Goal: Task Accomplishment & Management: Manage account settings

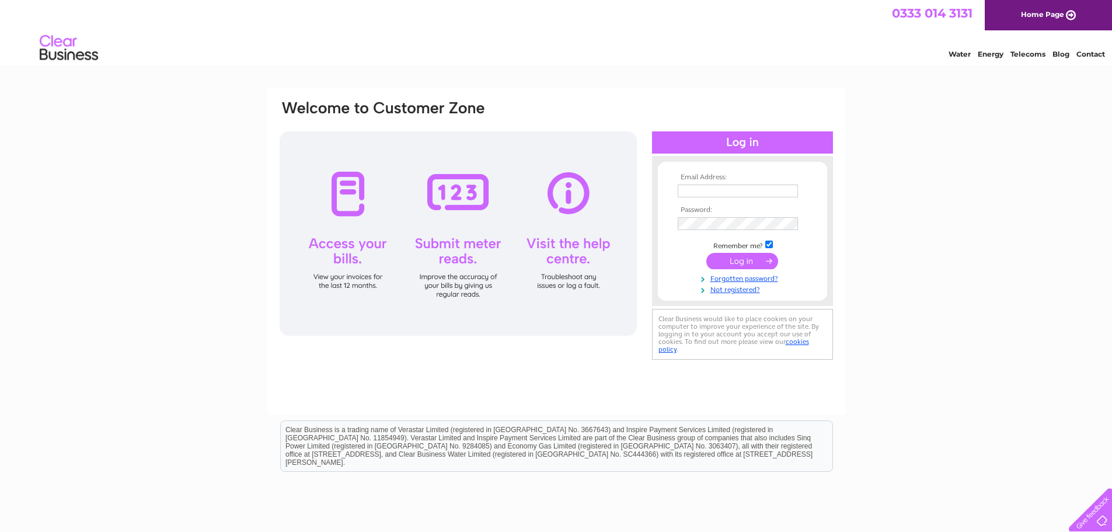
type input "[EMAIL_ADDRESS][DOMAIN_NAME]"
click at [743, 264] on input "submit" at bounding box center [742, 261] width 72 height 16
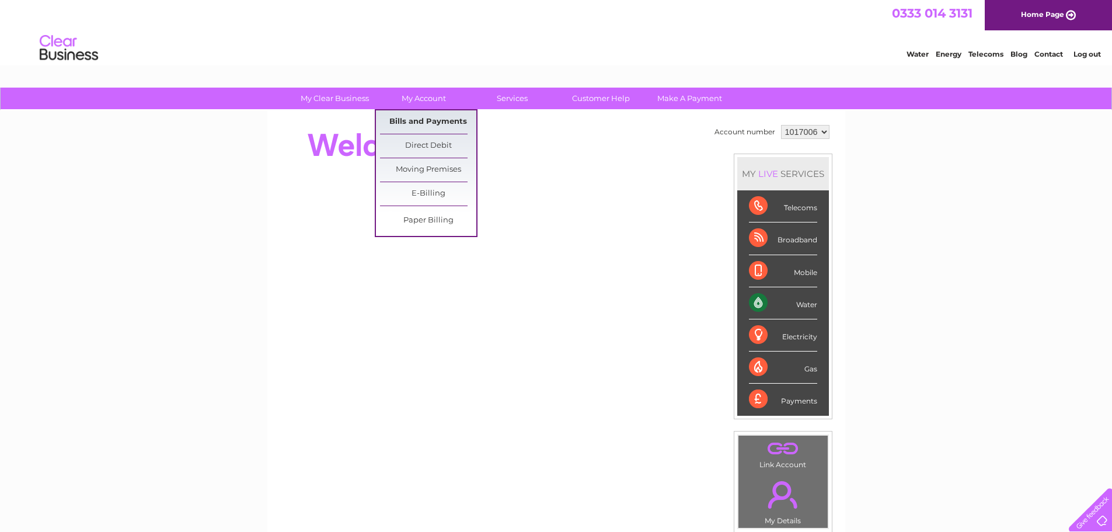
click at [416, 116] on link "Bills and Payments" at bounding box center [428, 121] width 96 height 23
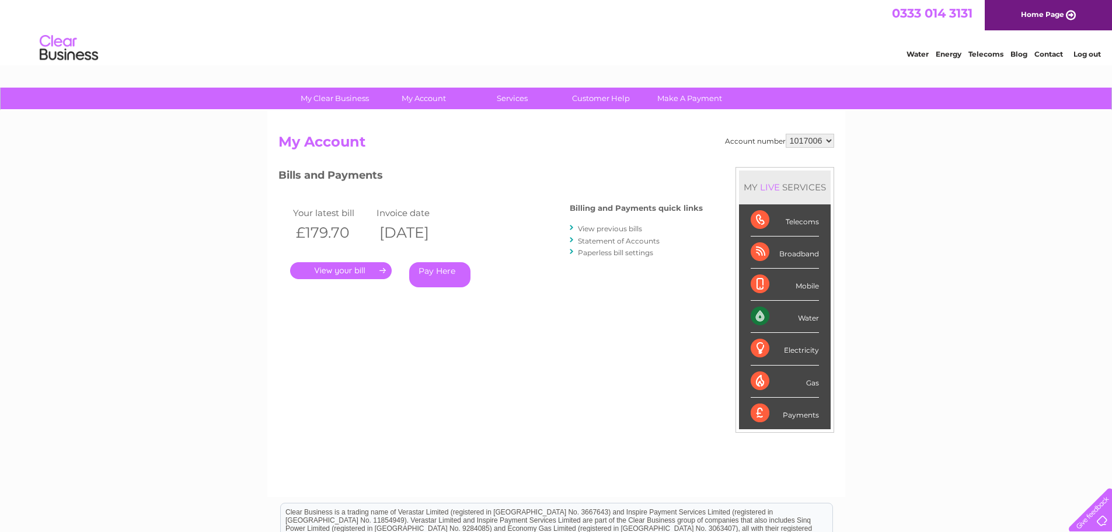
click at [362, 267] on link "." at bounding box center [341, 270] width 102 height 17
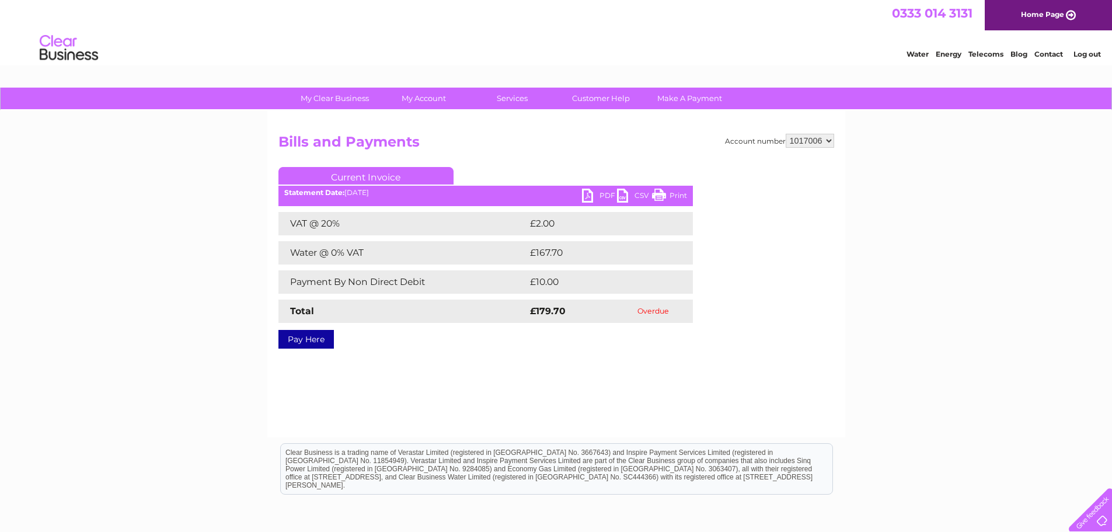
click at [605, 194] on link "PDF" at bounding box center [599, 197] width 35 height 17
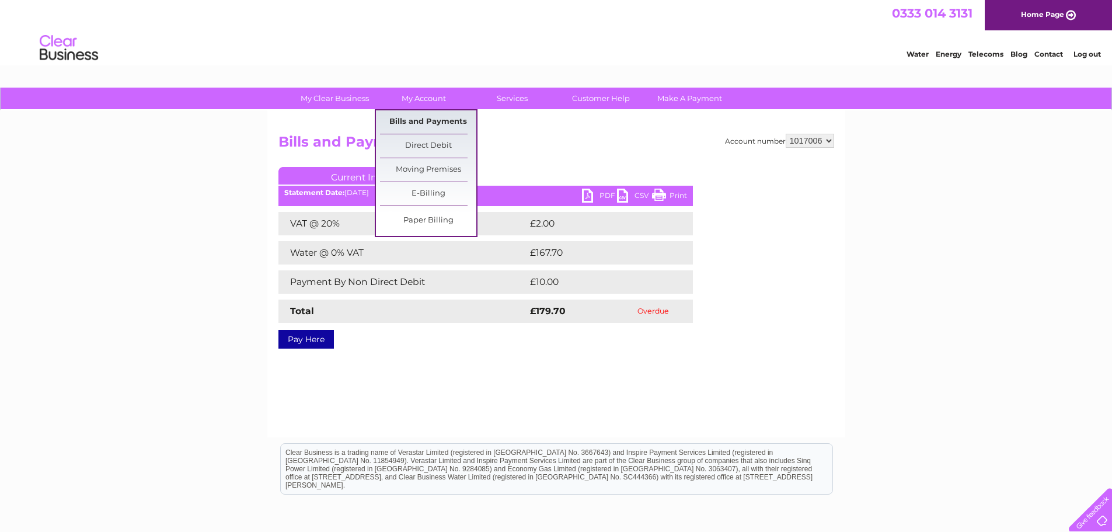
click at [436, 117] on link "Bills and Payments" at bounding box center [428, 121] width 96 height 23
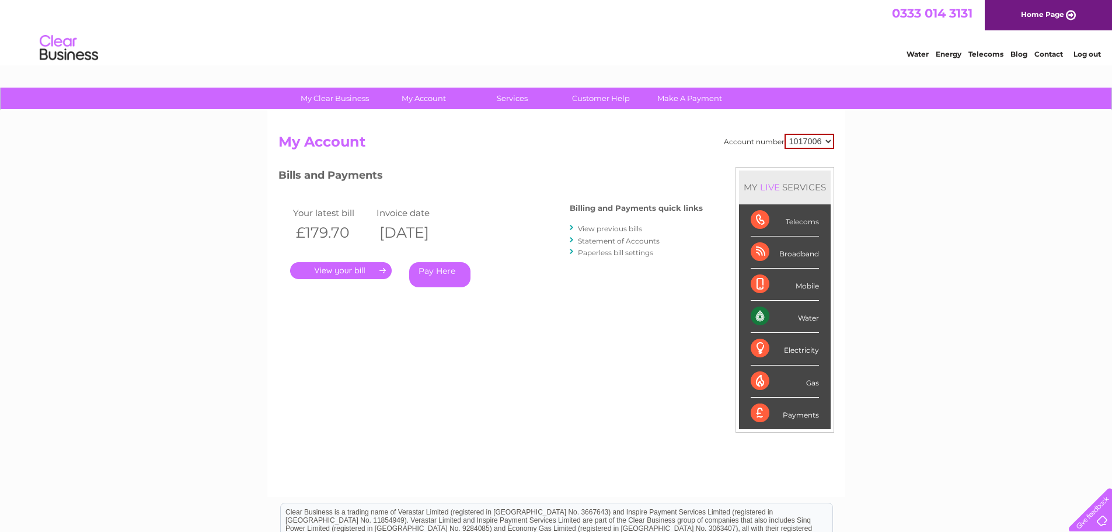
click at [615, 242] on link "Statement of Accounts" at bounding box center [619, 240] width 82 height 9
